Goal: Task Accomplishment & Management: Manage account settings

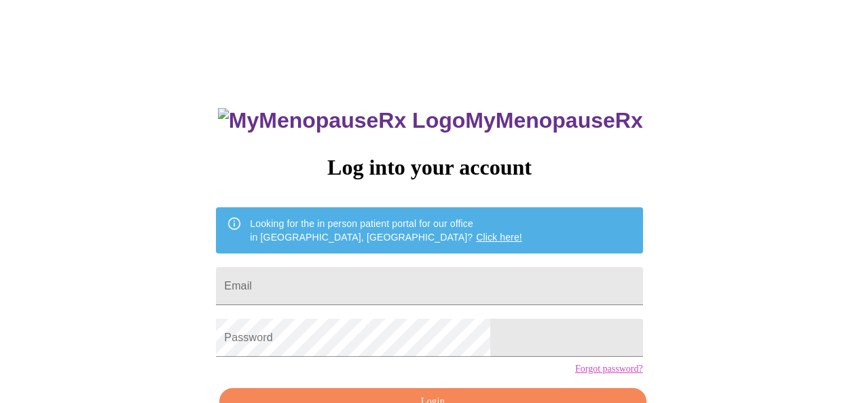
scroll to position [80, 0]
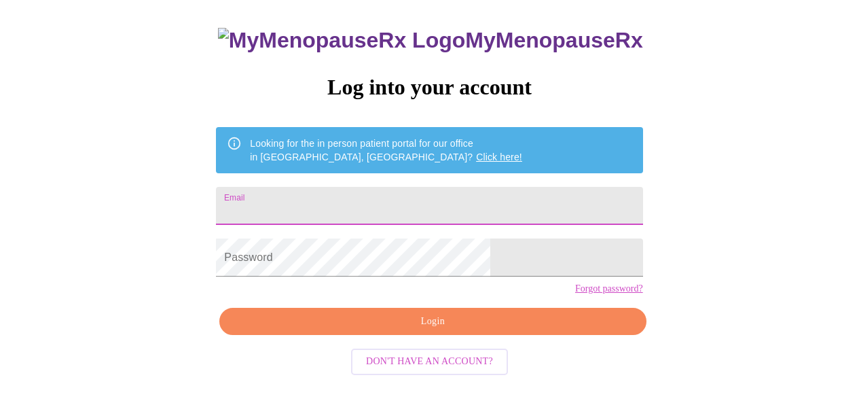
click at [344, 188] on input "Email" at bounding box center [429, 206] width 427 height 38
